Goal: Download file/media

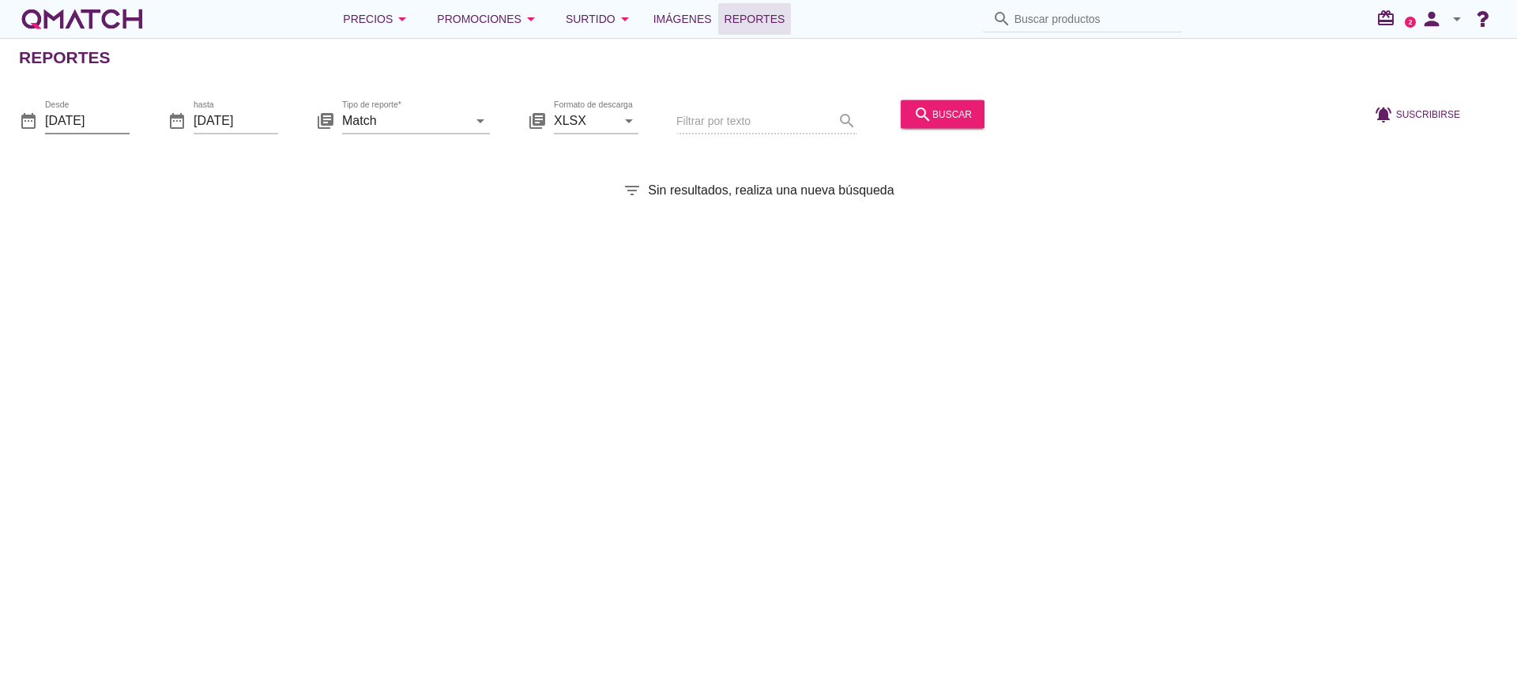
click at [94, 119] on input "[DATE]" at bounding box center [87, 119] width 85 height 25
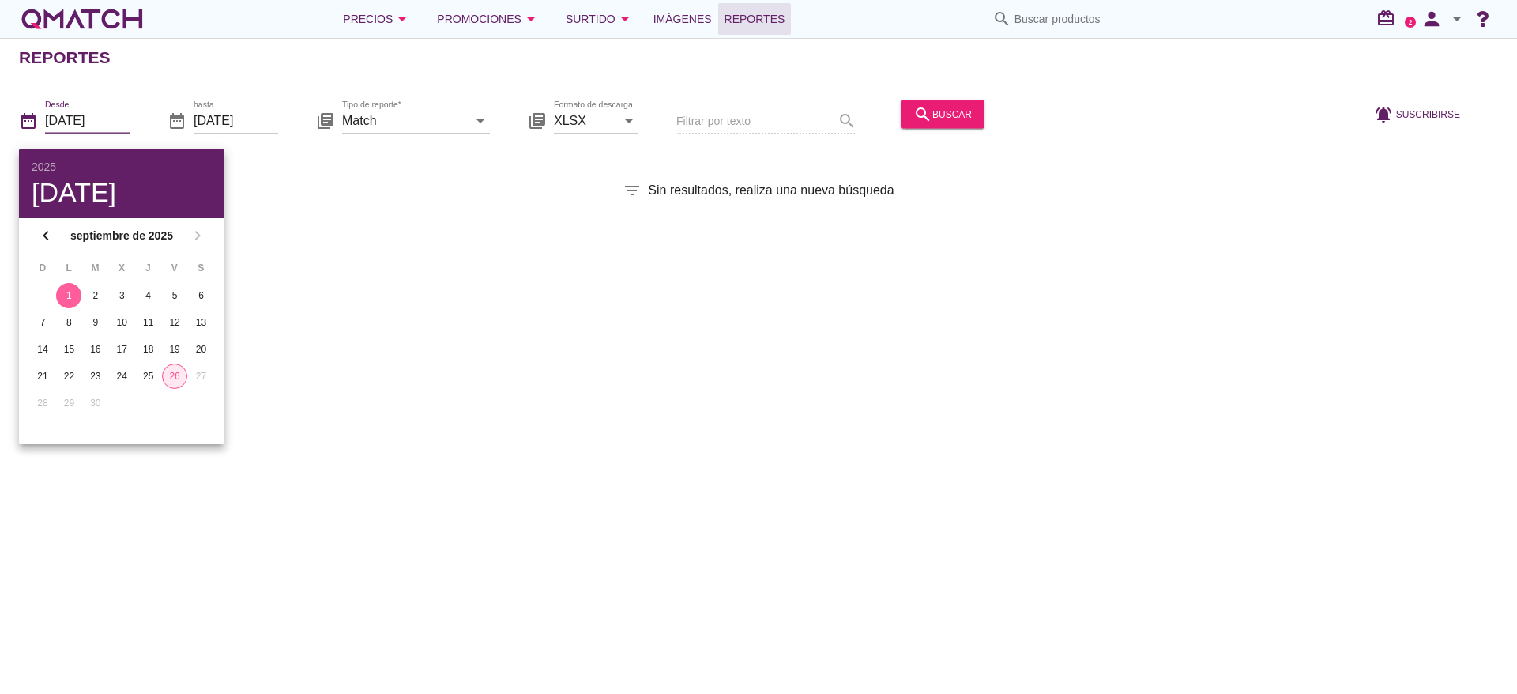
click at [180, 377] on div "26" at bounding box center [175, 376] width 24 height 14
type input "[DATE]"
click at [452, 405] on div "Reportes date_range Desde [DATE] date_range hasta [DATE] library_books Tipo de …" at bounding box center [758, 366] width 1517 height 656
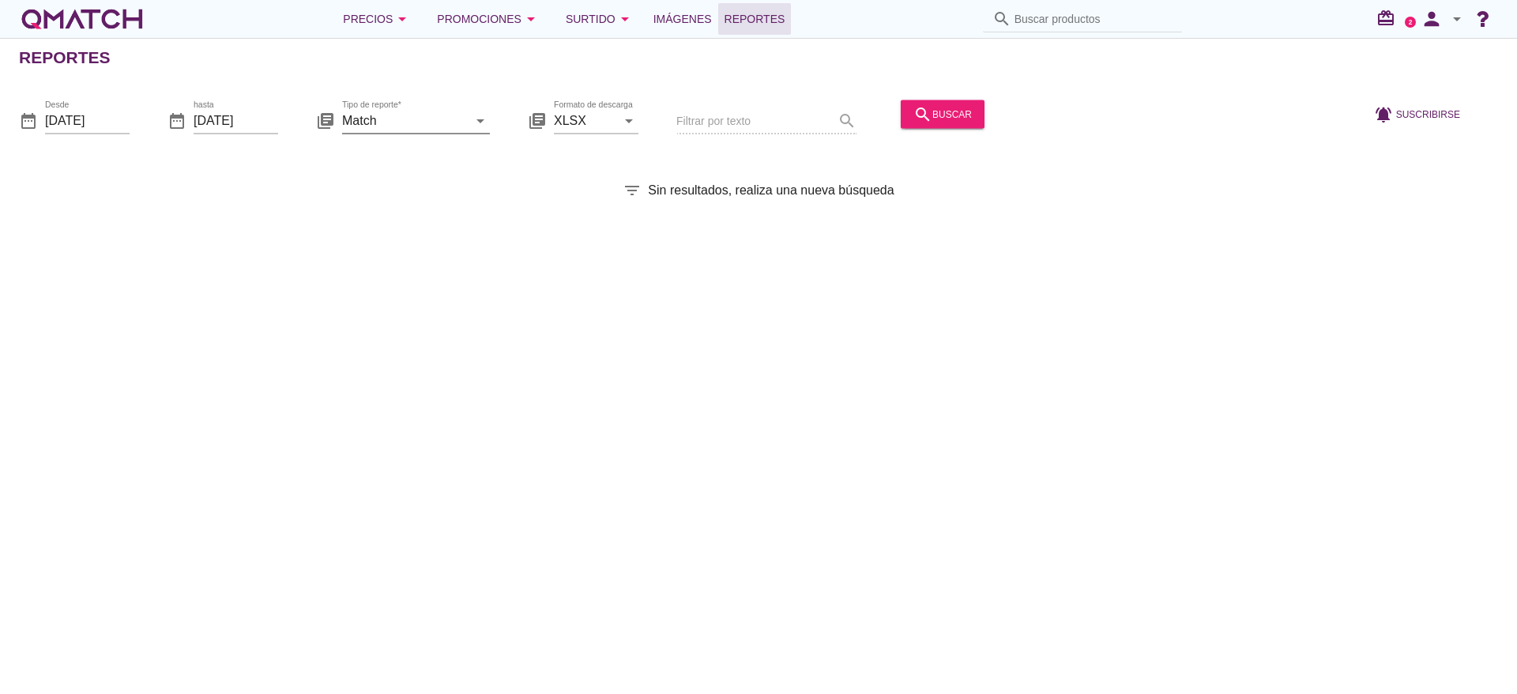
click at [390, 130] on input "Match" at bounding box center [405, 119] width 126 height 25
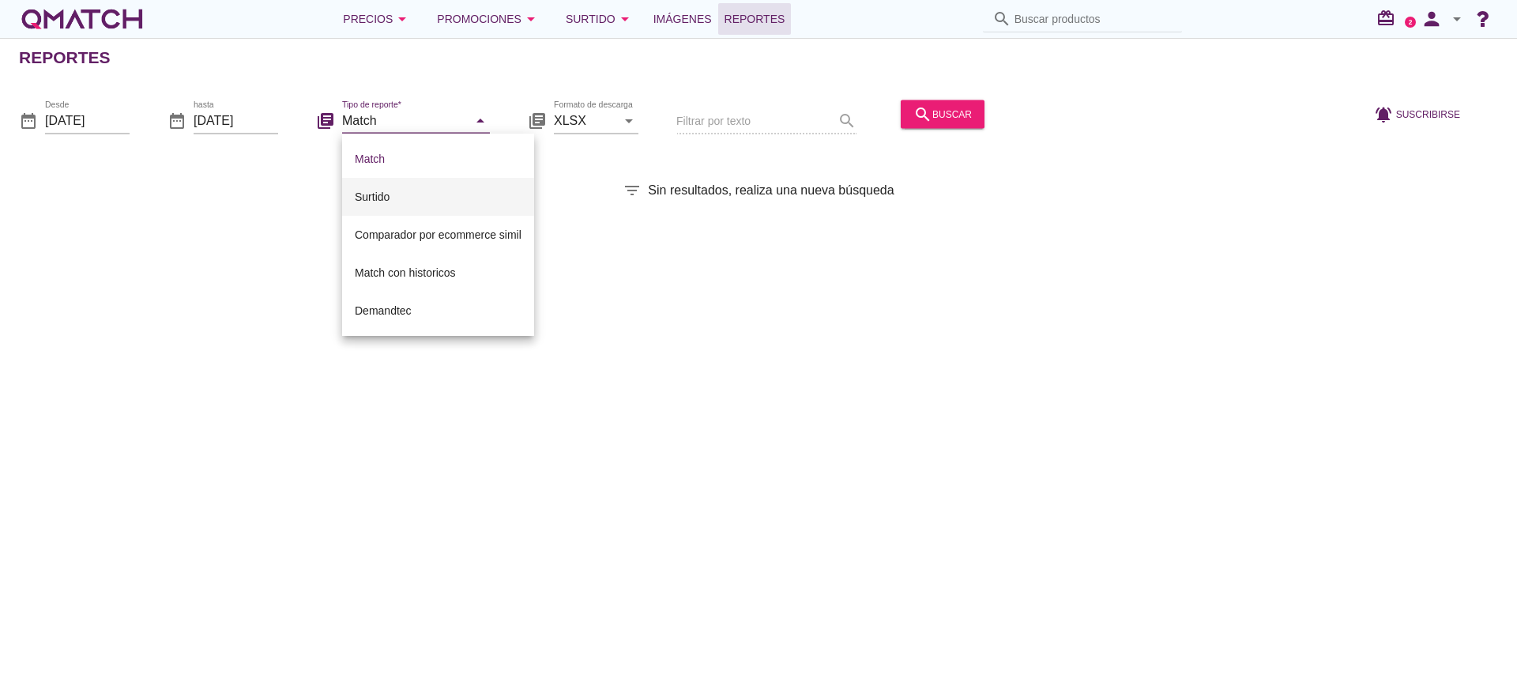
click at [408, 198] on div "Surtido" at bounding box center [438, 196] width 167 height 19
type input "Surtido"
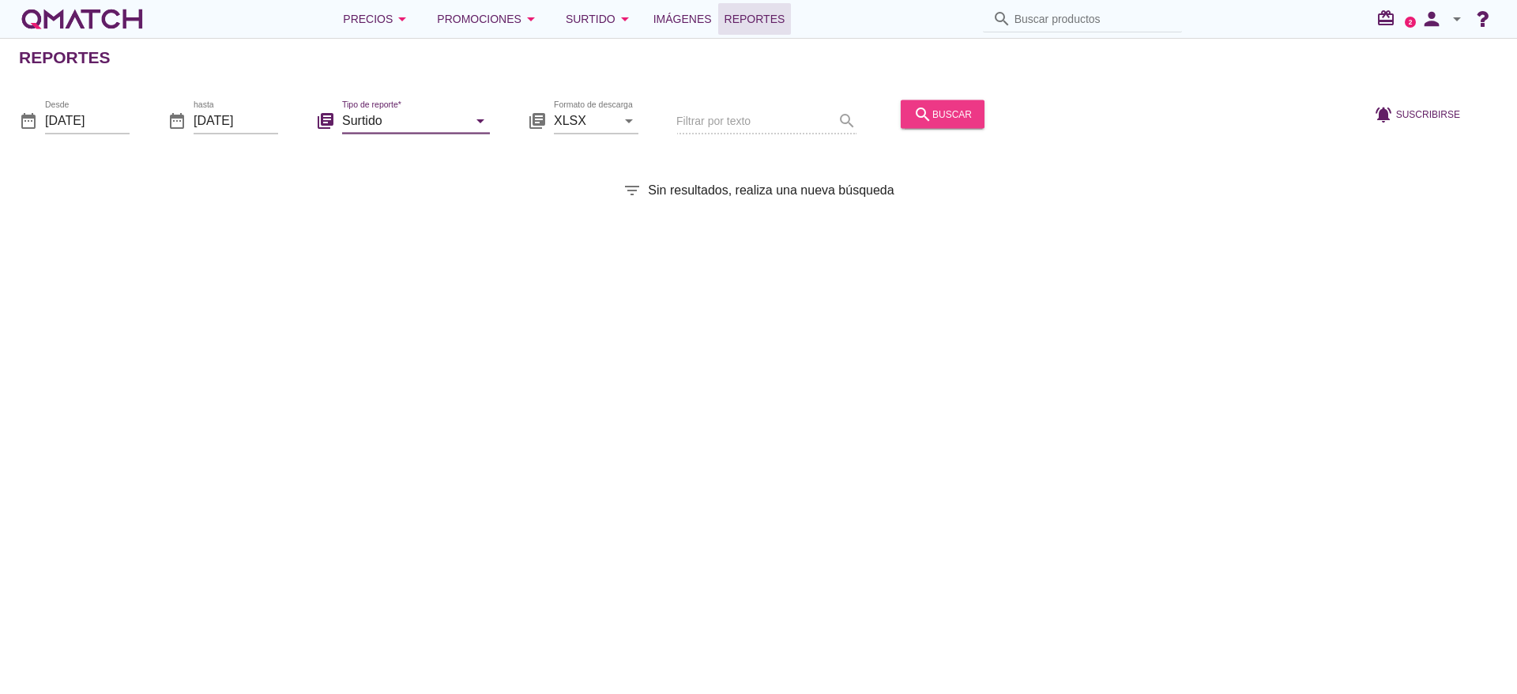
click at [938, 111] on div "search buscar" at bounding box center [942, 113] width 58 height 19
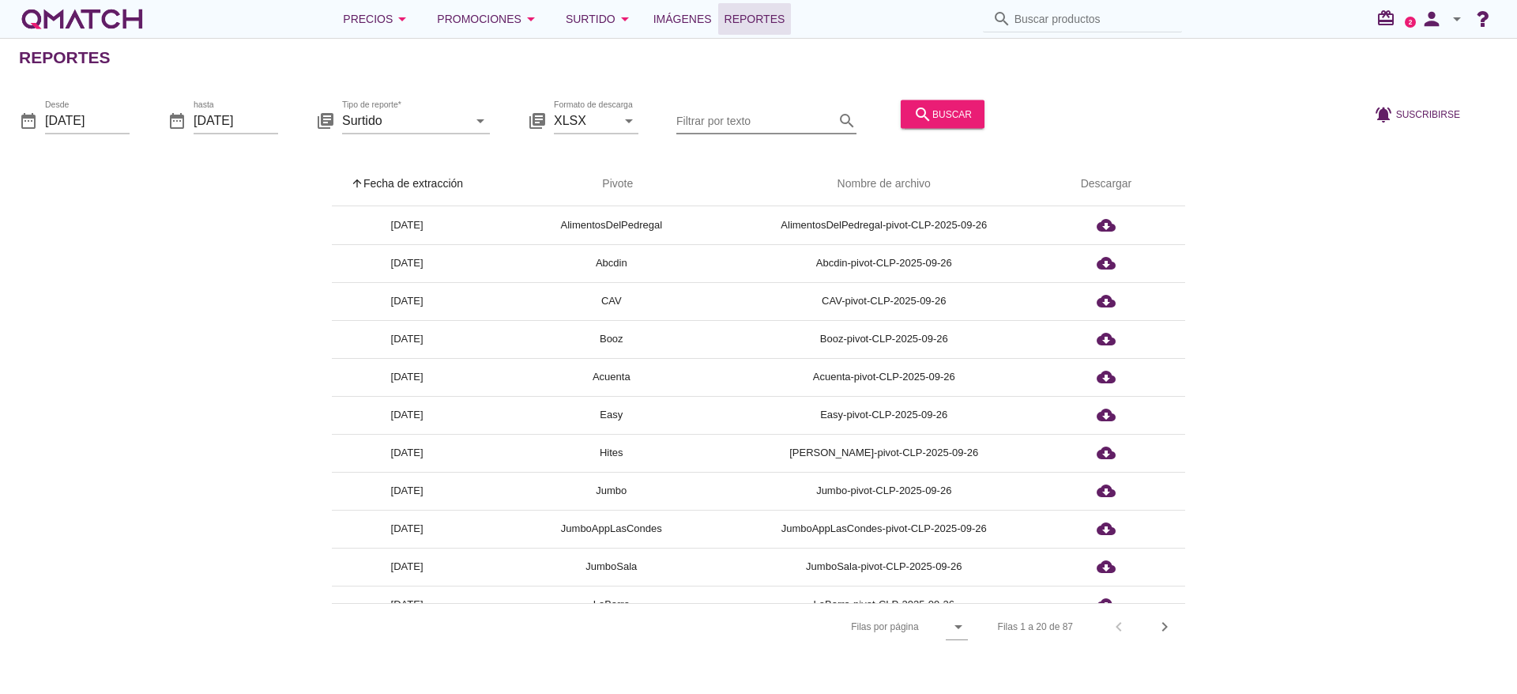
click at [775, 122] on input "Filtrar por texto" at bounding box center [755, 119] width 158 height 25
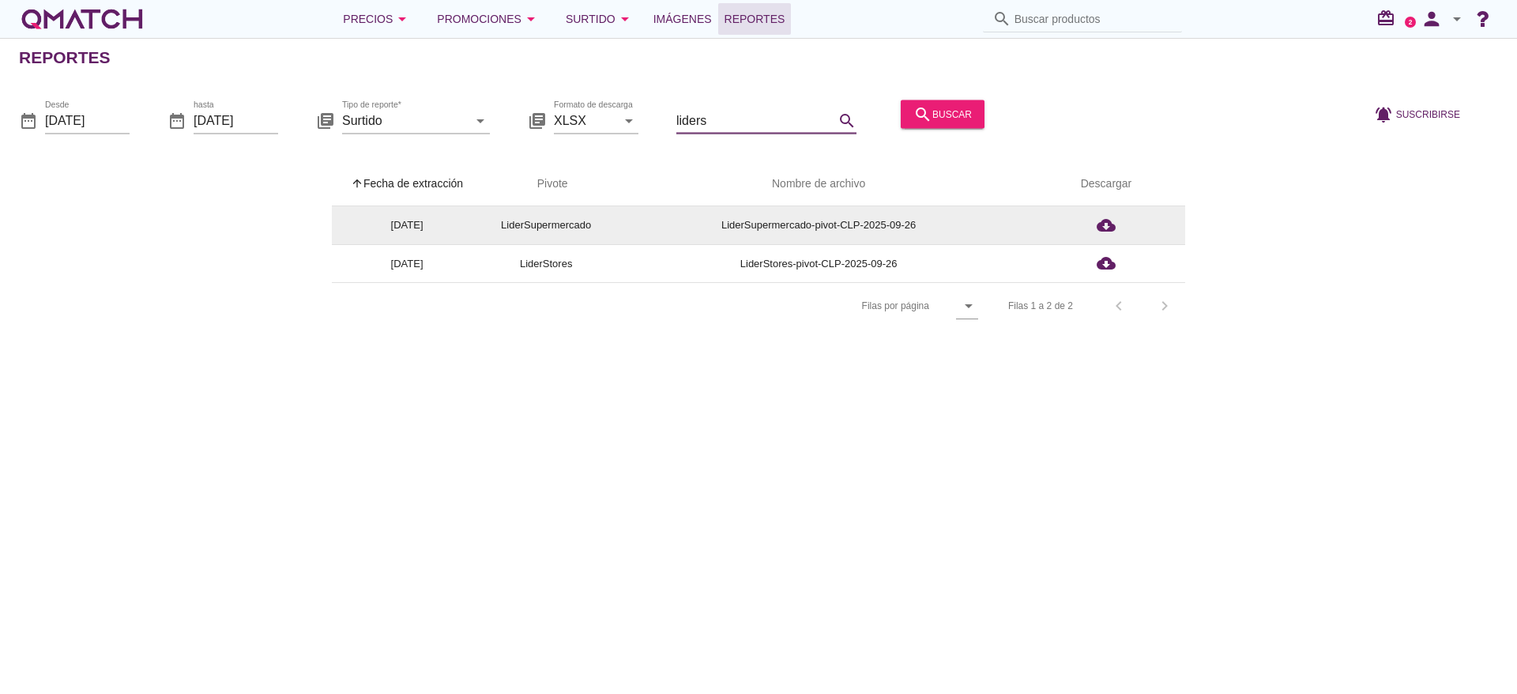
type input "liders"
click at [866, 223] on td "LiderSupermercado-pivot-CLP-2025-09-26" at bounding box center [818, 225] width 417 height 38
click at [1138, 224] on button "cloud_download" at bounding box center [1106, 225] width 70 height 22
